Goal: Find specific page/section: Find specific page/section

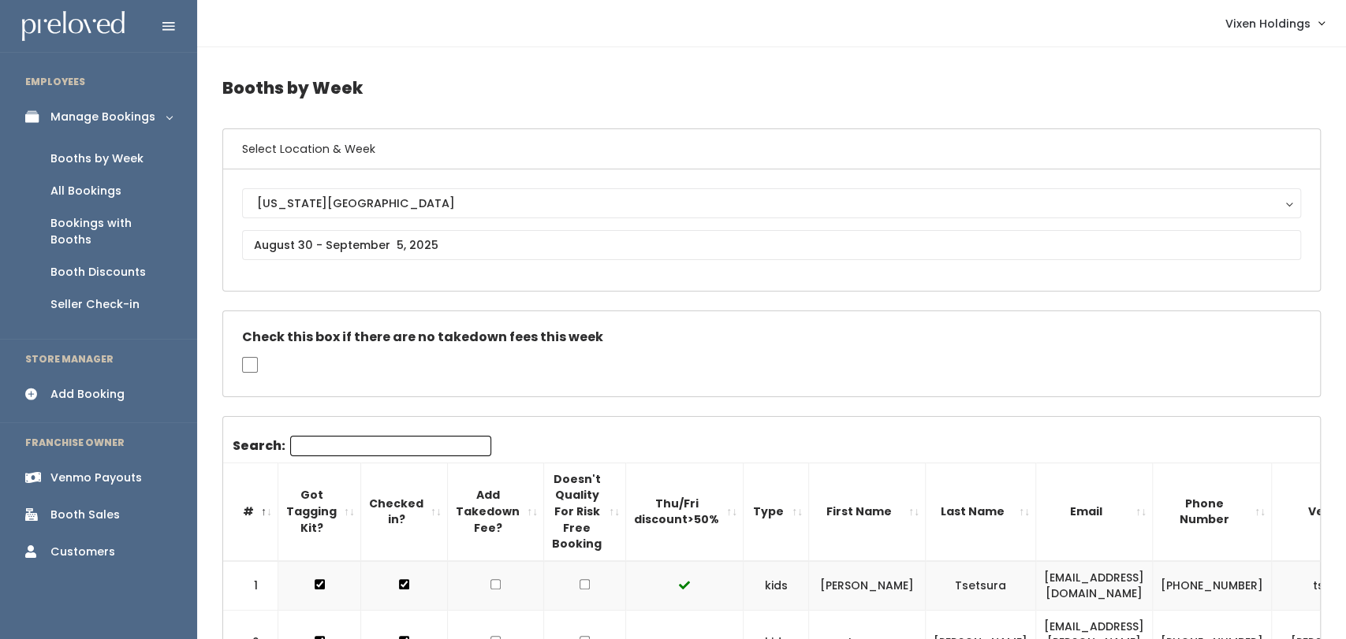
click at [109, 264] on div "Booth Discounts" at bounding box center [97, 272] width 95 height 17
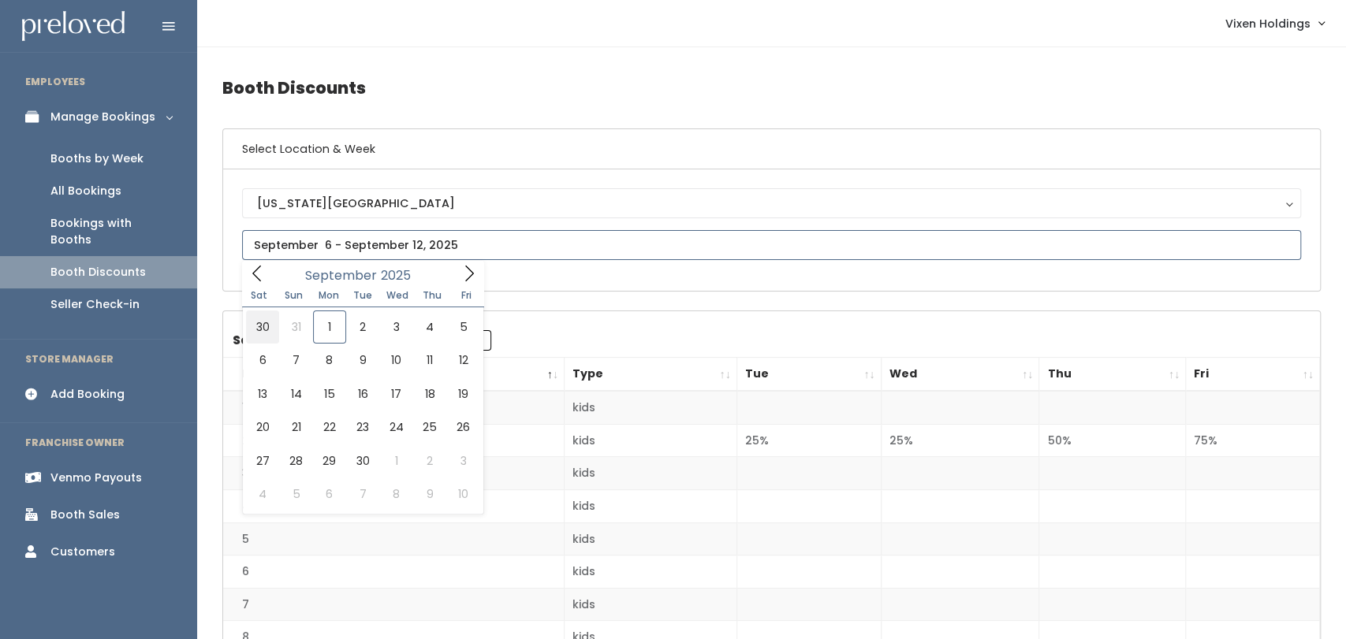
type input "August 30 to September 5"
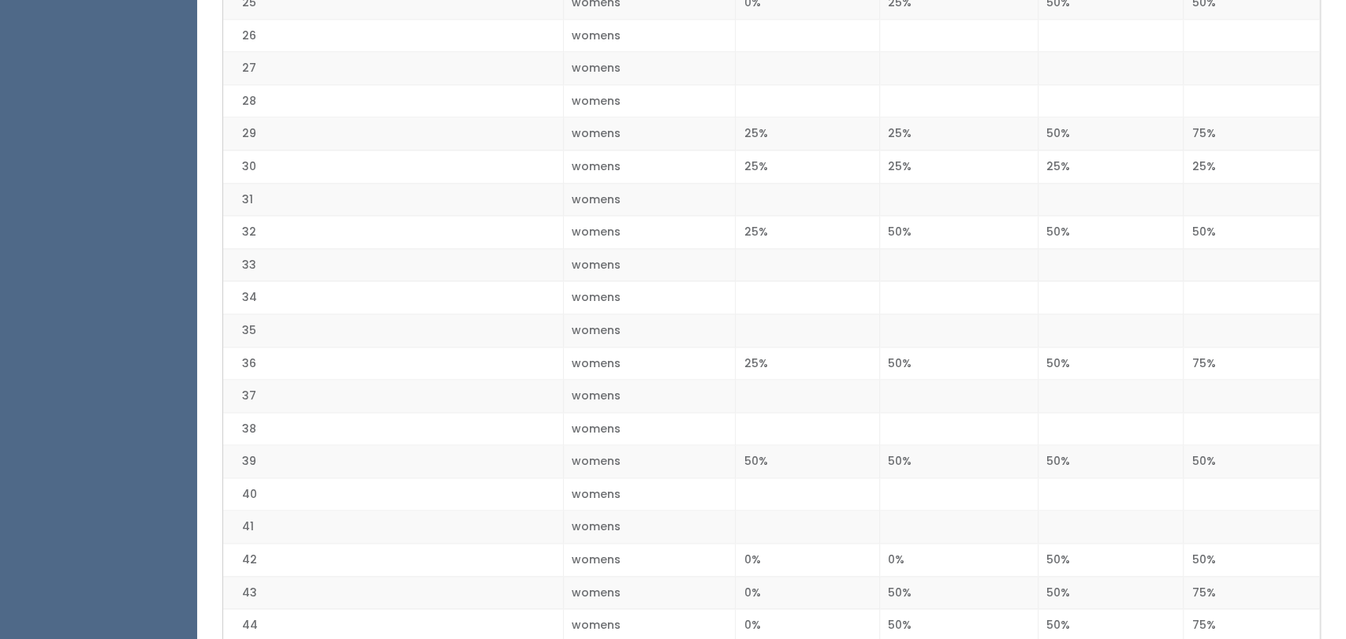
scroll to position [1193, 0]
